Goal: Use online tool/utility: Utilize a website feature to perform a specific function

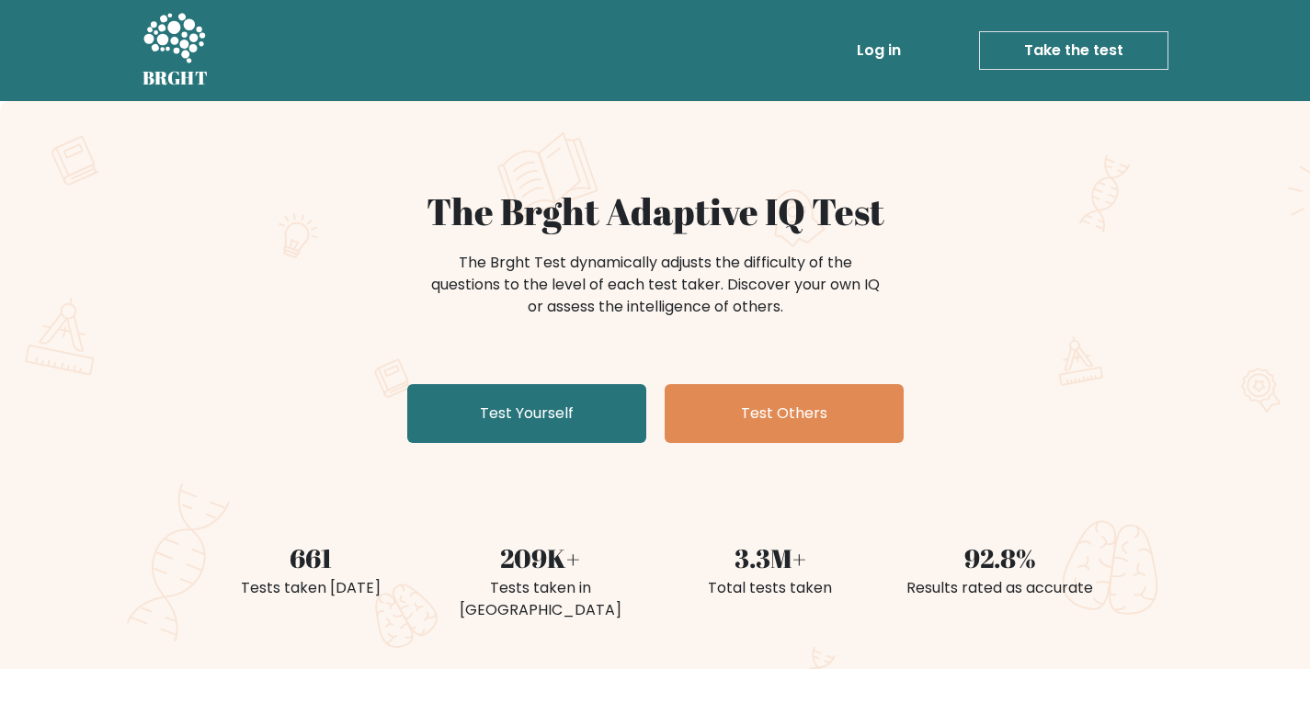
scroll to position [92, 0]
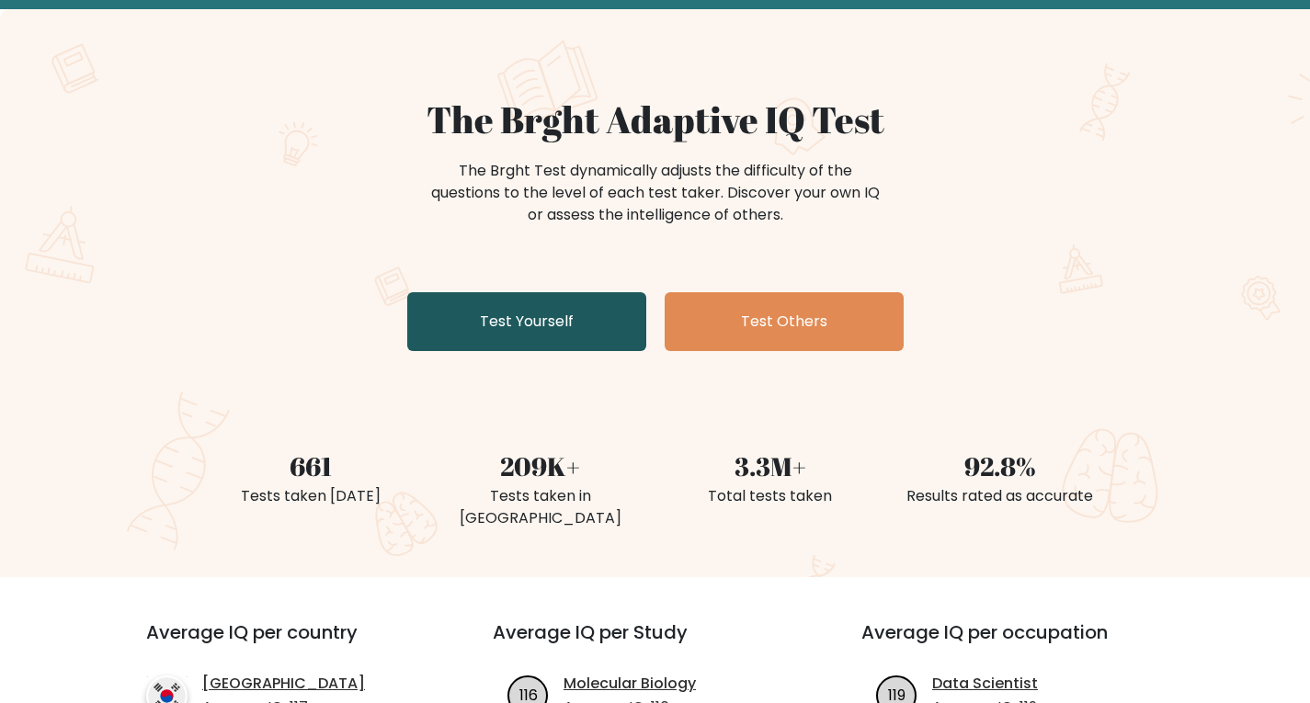
click at [566, 336] on link "Test Yourself" at bounding box center [526, 321] width 239 height 59
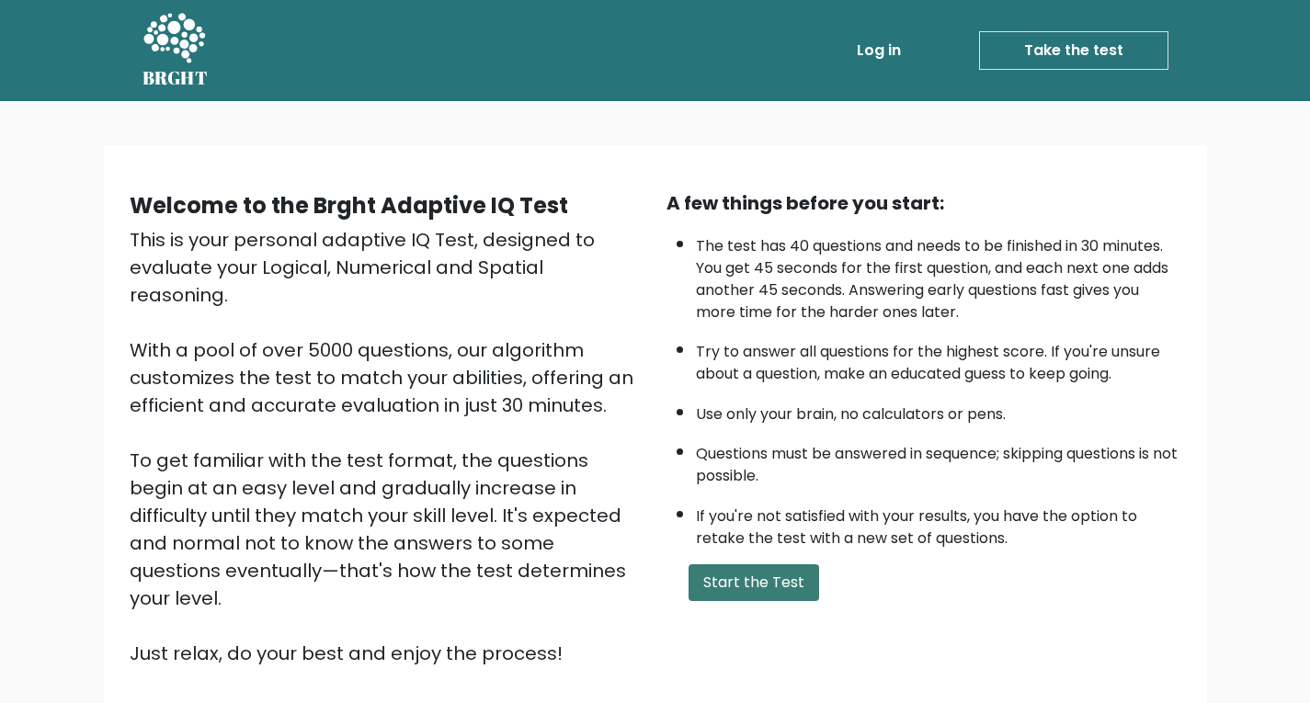
click at [743, 575] on button "Start the Test" at bounding box center [753, 582] width 131 height 37
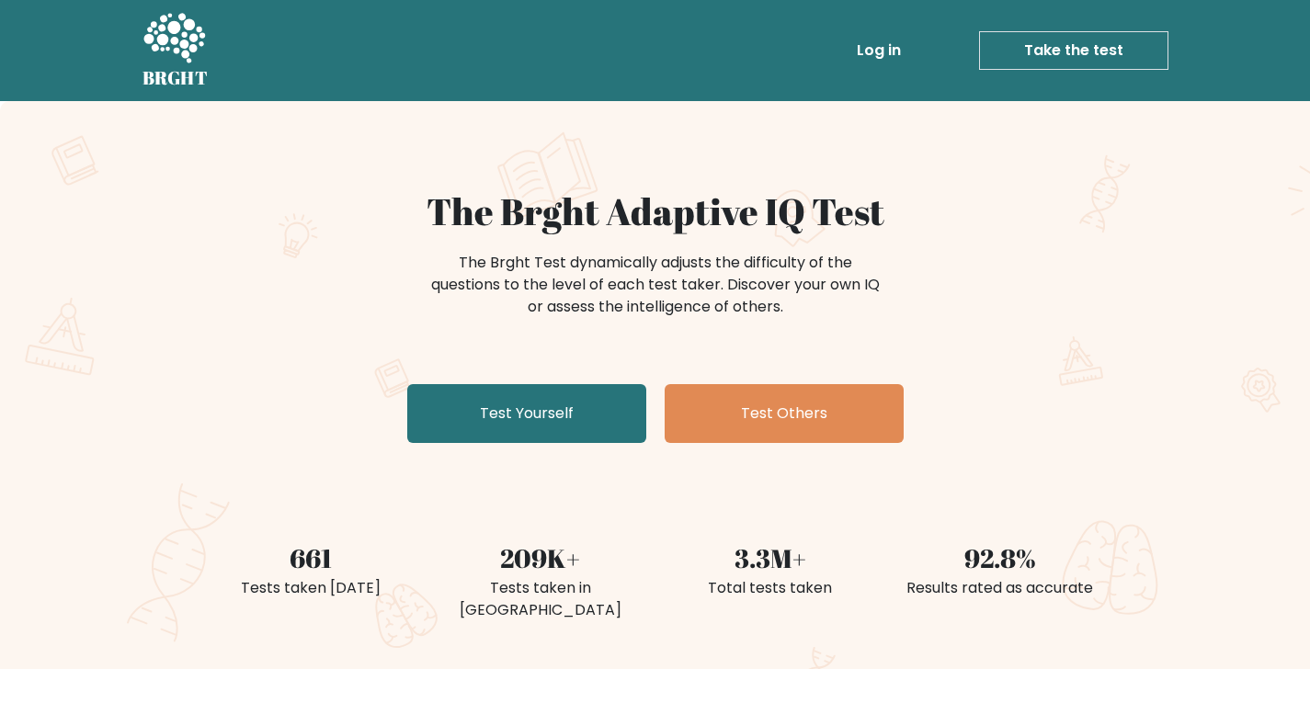
click at [1091, 37] on link "Take the test" at bounding box center [1073, 50] width 189 height 39
